Goal: Information Seeking & Learning: Learn about a topic

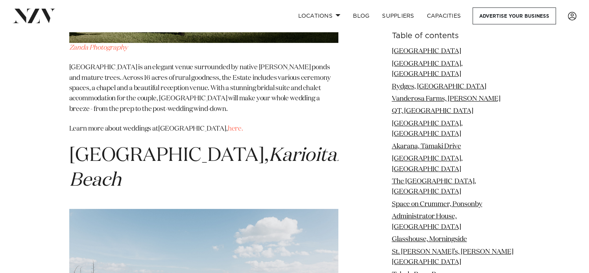
scroll to position [11895, 0]
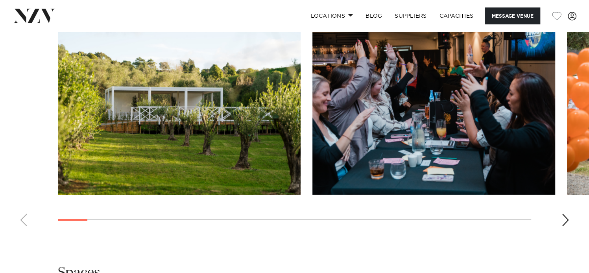
scroll to position [880, 0]
click at [565, 219] on div "Next slide" at bounding box center [566, 220] width 8 height 13
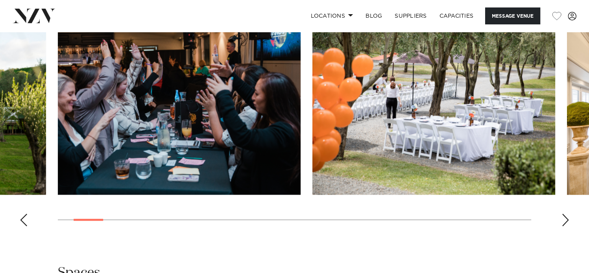
click at [565, 219] on div "Next slide" at bounding box center [566, 220] width 8 height 13
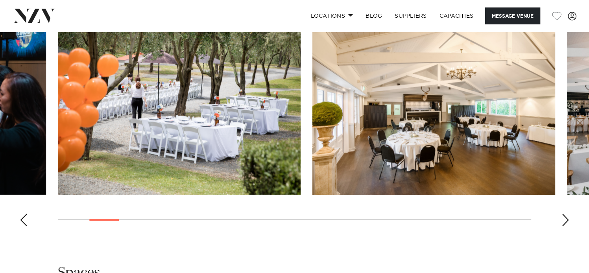
click at [565, 219] on div "Next slide" at bounding box center [566, 220] width 8 height 13
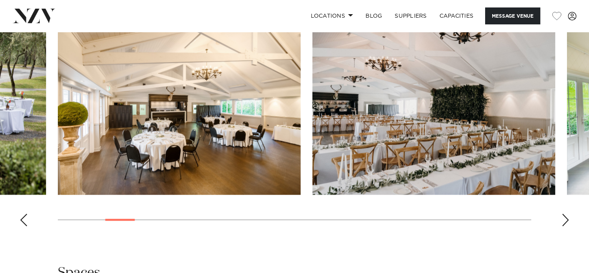
click at [565, 219] on div "Next slide" at bounding box center [566, 220] width 8 height 13
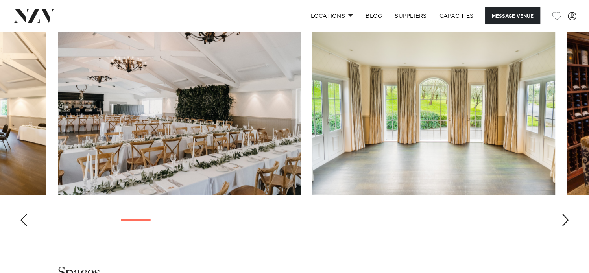
click at [565, 219] on div "Next slide" at bounding box center [566, 220] width 8 height 13
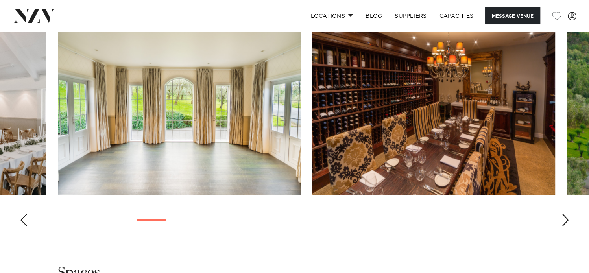
click at [565, 219] on div "Next slide" at bounding box center [566, 220] width 8 height 13
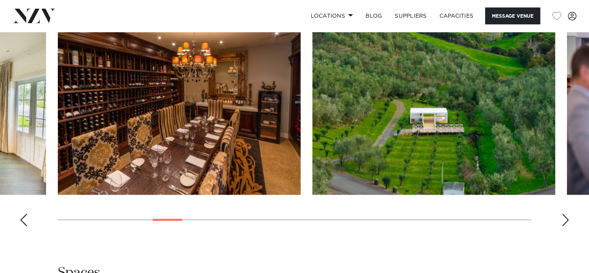
click at [565, 219] on div "Next slide" at bounding box center [566, 220] width 8 height 13
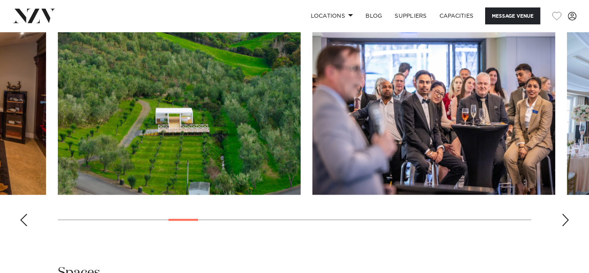
click at [565, 219] on div "Next slide" at bounding box center [566, 220] width 8 height 13
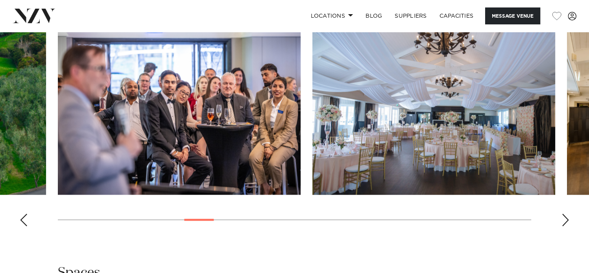
click at [565, 219] on div "Next slide" at bounding box center [566, 220] width 8 height 13
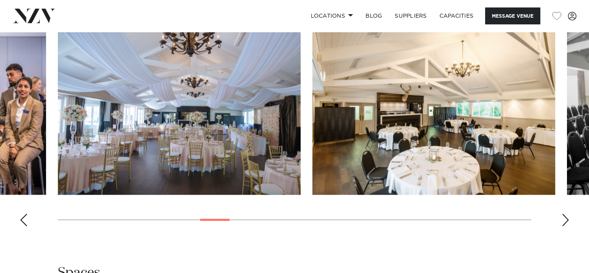
click at [565, 219] on div "Next slide" at bounding box center [566, 220] width 8 height 13
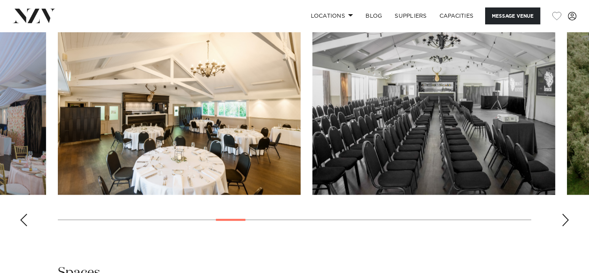
click at [565, 219] on div "Next slide" at bounding box center [566, 220] width 8 height 13
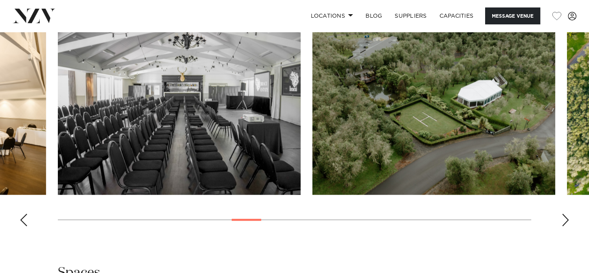
click at [565, 219] on div "Next slide" at bounding box center [566, 220] width 8 height 13
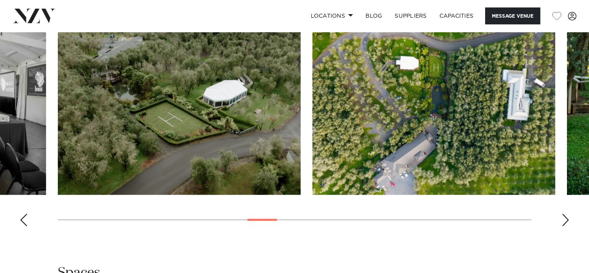
click at [565, 219] on div "Next slide" at bounding box center [566, 220] width 8 height 13
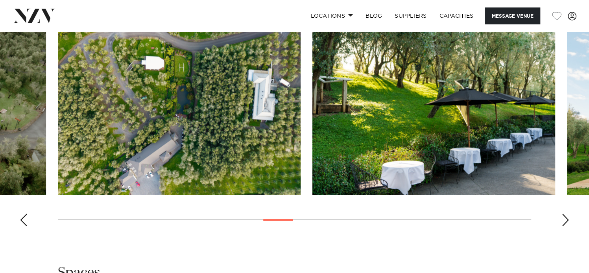
click at [565, 219] on div "Next slide" at bounding box center [566, 220] width 8 height 13
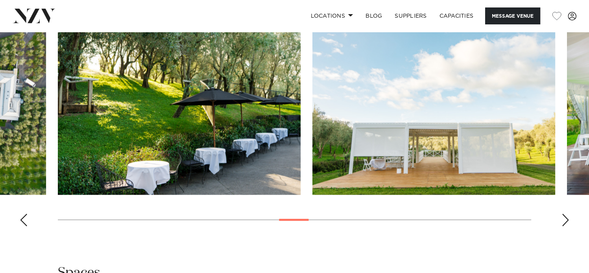
click at [565, 219] on div "Next slide" at bounding box center [566, 220] width 8 height 13
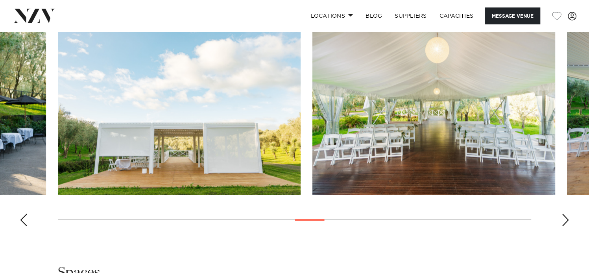
click at [565, 219] on div "Next slide" at bounding box center [566, 220] width 8 height 13
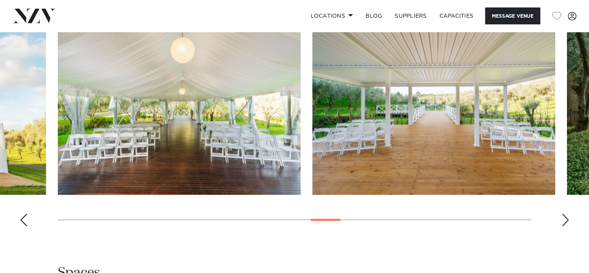
click at [565, 219] on div "Next slide" at bounding box center [566, 220] width 8 height 13
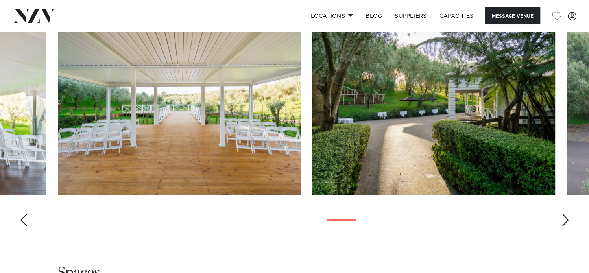
click at [565, 219] on div "Next slide" at bounding box center [566, 220] width 8 height 13
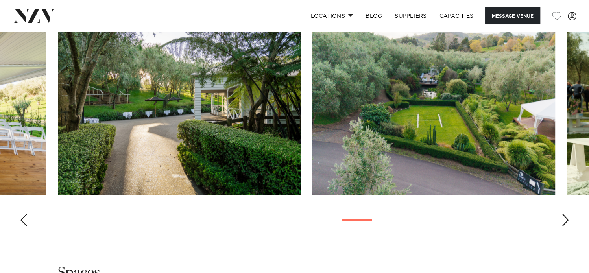
click at [565, 219] on div "Next slide" at bounding box center [566, 220] width 8 height 13
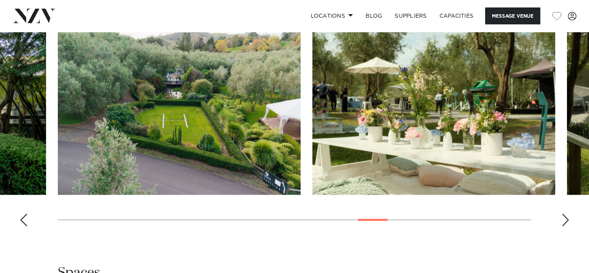
click at [565, 219] on div "Next slide" at bounding box center [566, 220] width 8 height 13
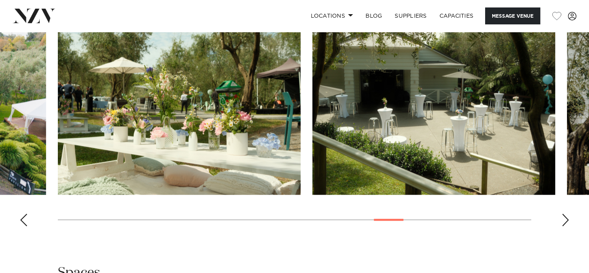
click at [565, 219] on div "Next slide" at bounding box center [566, 220] width 8 height 13
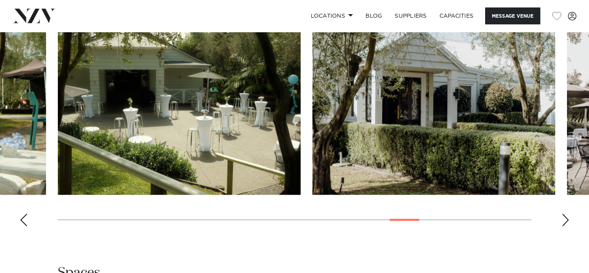
click at [565, 219] on div "Next slide" at bounding box center [566, 220] width 8 height 13
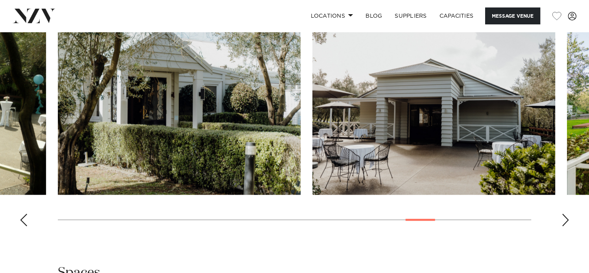
click at [565, 219] on div "Next slide" at bounding box center [566, 220] width 8 height 13
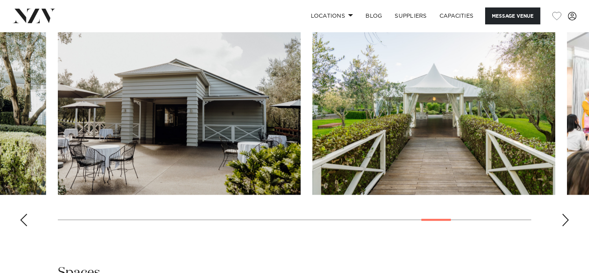
click at [565, 219] on div "Next slide" at bounding box center [566, 220] width 8 height 13
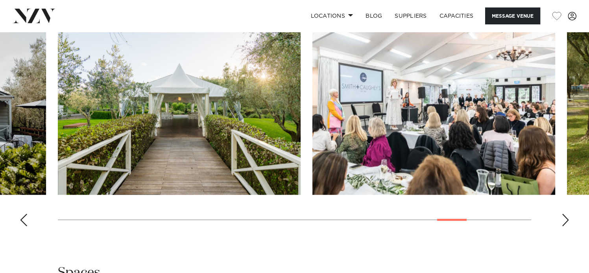
click at [565, 219] on div "Next slide" at bounding box center [566, 220] width 8 height 13
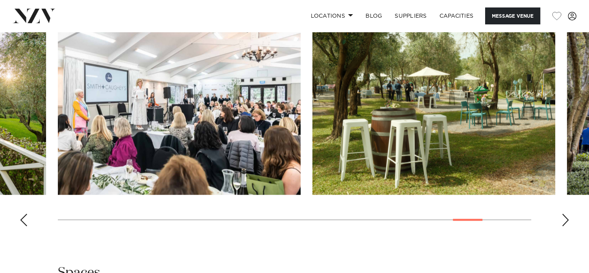
click at [565, 219] on div "Next slide" at bounding box center [566, 220] width 8 height 13
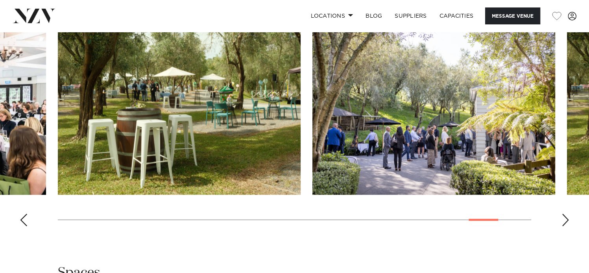
click at [565, 219] on div "Next slide" at bounding box center [566, 220] width 8 height 13
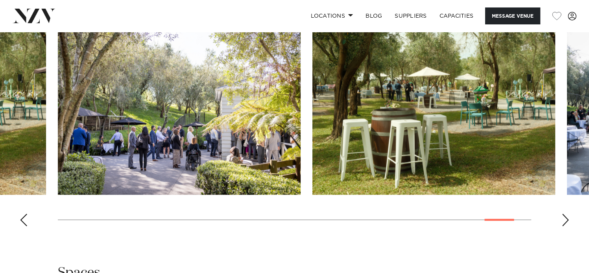
click at [565, 219] on div "Next slide" at bounding box center [566, 220] width 8 height 13
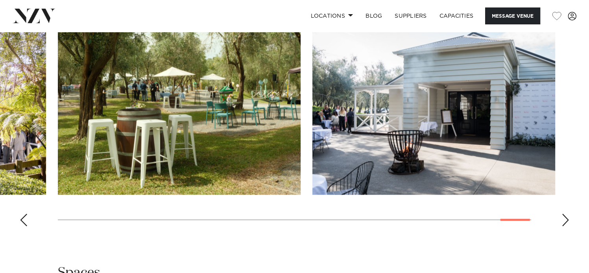
click at [565, 219] on div "Next slide" at bounding box center [566, 220] width 8 height 13
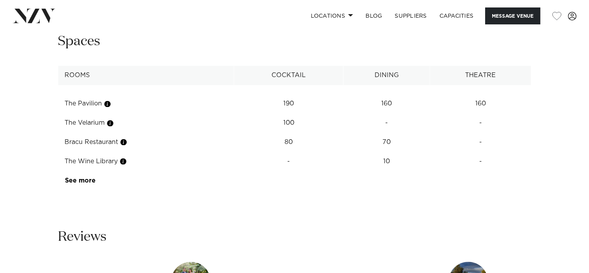
scroll to position [1113, 0]
click at [79, 182] on link "See more" at bounding box center [95, 180] width 61 height 6
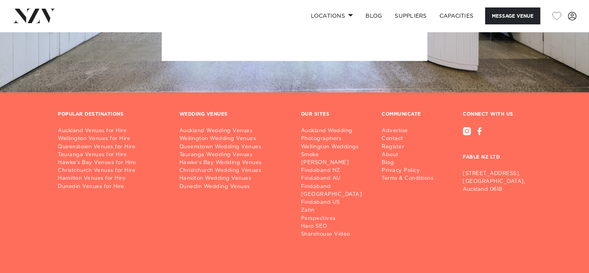
scroll to position [2653, 0]
